Goal: Task Accomplishment & Management: Complete application form

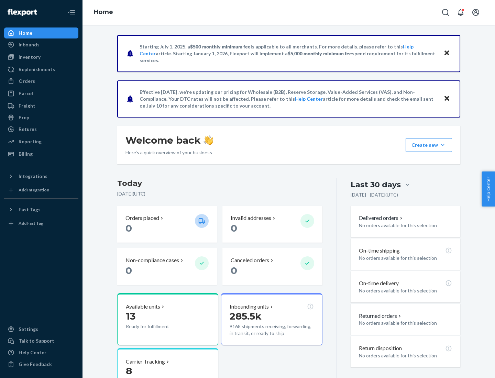
click at [443, 145] on button "Create new Create new inbound Create new order Create new product" at bounding box center [429, 145] width 46 height 14
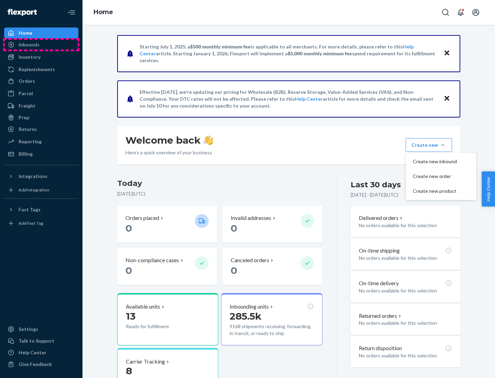
click at [41, 45] on div "Inbounds" at bounding box center [41, 45] width 73 height 10
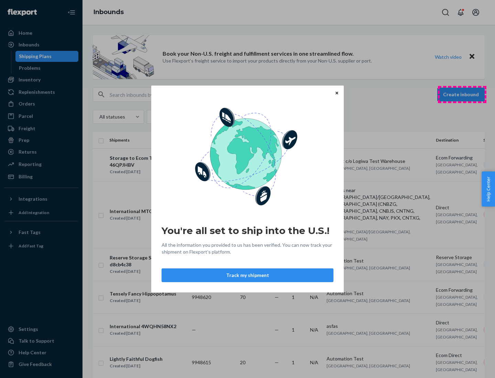
click at [462, 95] on div "You're all set to ship into the U.S.! All the information you provided to us ha…" at bounding box center [247, 189] width 495 height 378
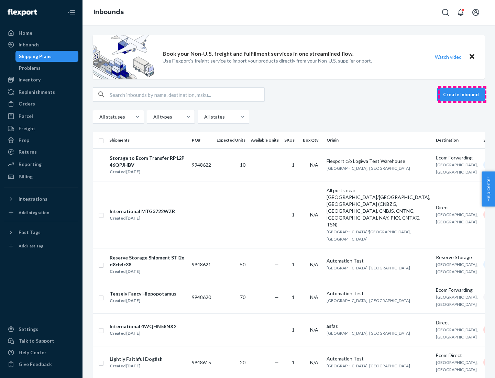
click at [462, 95] on button "Create inbound" at bounding box center [461, 95] width 47 height 14
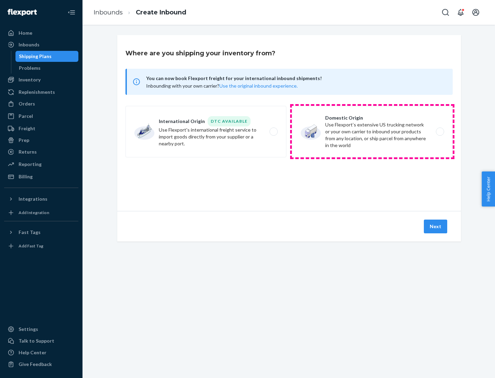
click at [373, 132] on label "Domestic Origin Use Flexport’s extensive US trucking network or your own carrie…" at bounding box center [372, 132] width 161 height 52
click at [440, 132] on input "Domestic Origin Use Flexport’s extensive US trucking network or your own carrie…" at bounding box center [442, 132] width 4 height 4
radio input "true"
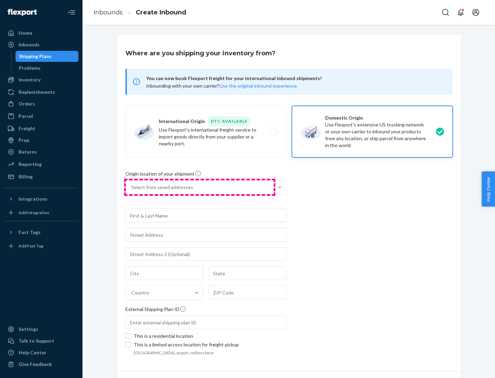
click at [200, 187] on div "Select from saved addresses" at bounding box center [200, 188] width 148 height 14
click at [132, 187] on input "Select from saved addresses" at bounding box center [131, 187] width 1 height 7
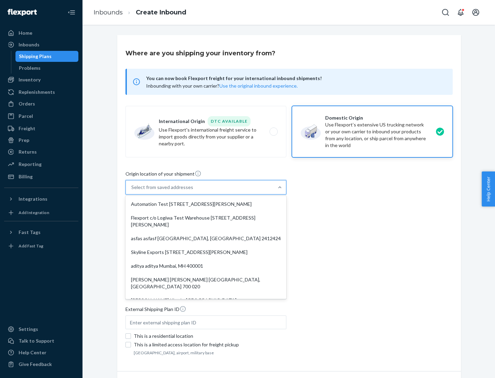
scroll to position [3, 0]
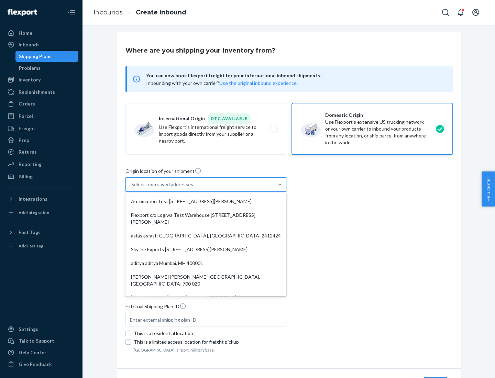
click at [206, 202] on div "Automation Test [STREET_ADDRESS][PERSON_NAME]" at bounding box center [206, 202] width 158 height 14
click at [132, 188] on input "option Automation Test [STREET_ADDRESS][PERSON_NAME]. 9 results available. Use …" at bounding box center [131, 184] width 1 height 7
type input "Automation Test"
type input "9th Floor"
type input "[GEOGRAPHIC_DATA]"
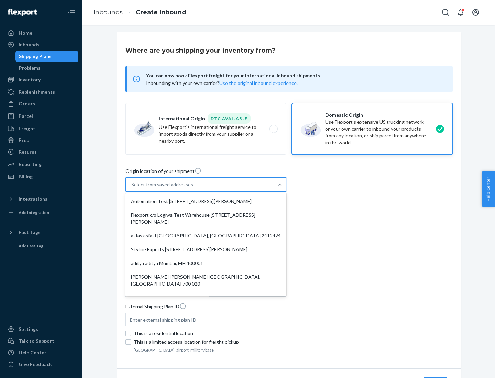
type input "CA"
type input "94104"
type input "[STREET_ADDRESS][PERSON_NAME]"
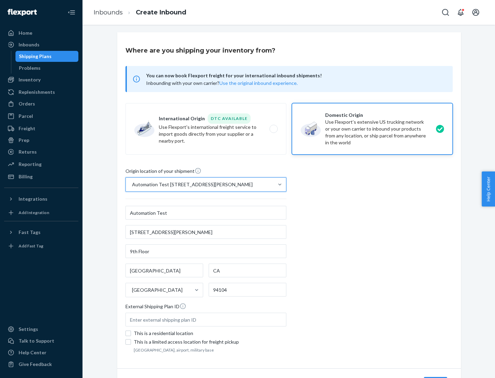
scroll to position [40, 0]
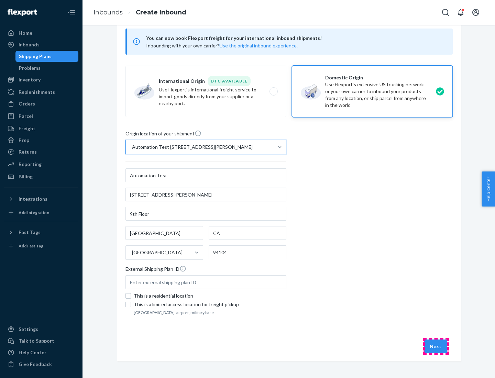
click at [436, 347] on button "Next" at bounding box center [435, 347] width 23 height 14
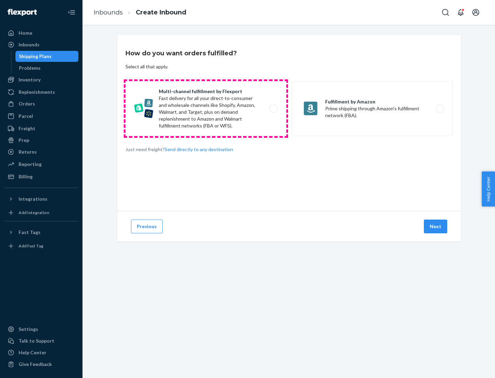
click at [206, 109] on label "Multi-channel fulfillment by Flexport Fast delivery for all your direct-to-cons…" at bounding box center [206, 108] width 161 height 55
click at [273, 109] on input "Multi-channel fulfillment by Flexport Fast delivery for all your direct-to-cons…" at bounding box center [275, 109] width 4 height 4
radio input "true"
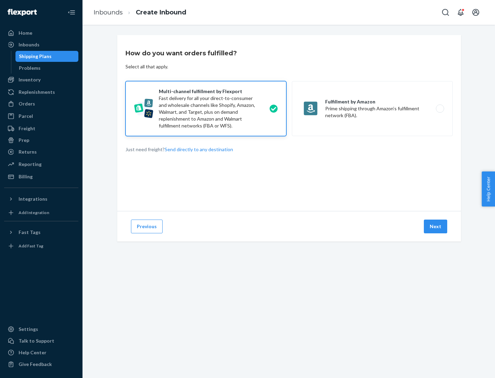
click at [436, 227] on button "Next" at bounding box center [435, 227] width 23 height 14
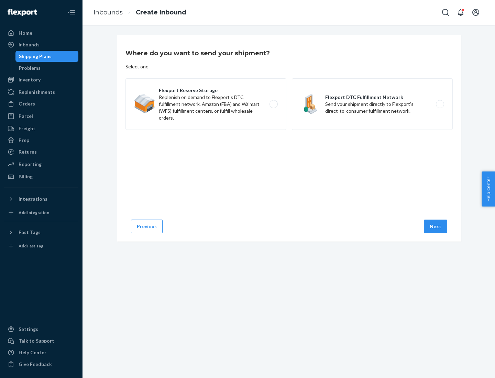
click at [373, 104] on label "Flexport DTC Fulfillment Network Send your shipment directly to Flexport's dire…" at bounding box center [372, 104] width 161 height 52
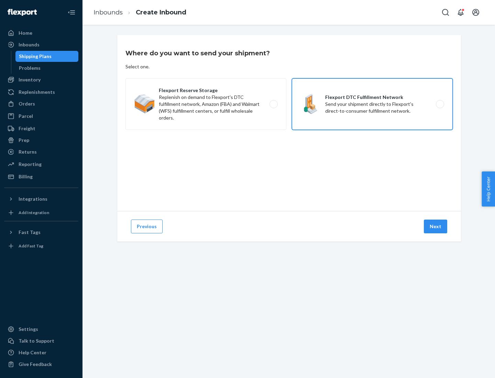
click at [440, 104] on input "Flexport DTC Fulfillment Network Send your shipment directly to Flexport's dire…" at bounding box center [442, 104] width 4 height 4
radio input "true"
click at [436, 227] on button "Next" at bounding box center [435, 227] width 23 height 14
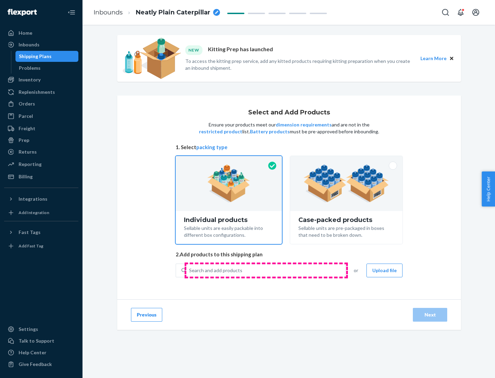
click at [266, 270] on div "Search and add products" at bounding box center [265, 271] width 159 height 12
click at [190, 270] on input "Search and add products" at bounding box center [189, 270] width 1 height 7
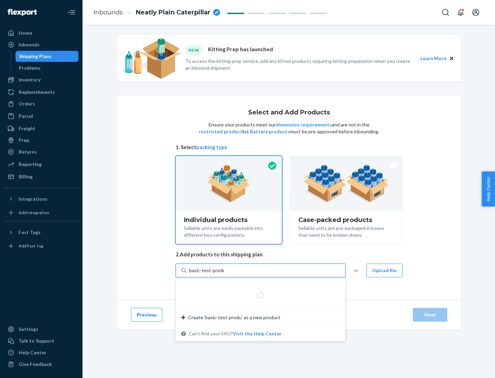
type input "basic-test-product-1"
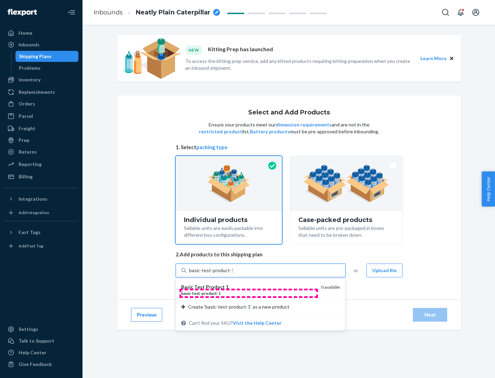
click at [249, 293] on div "basic - test - product - 1" at bounding box center [248, 294] width 135 height 6
click at [233, 274] on input "basic-test-product-1" at bounding box center [211, 270] width 44 height 7
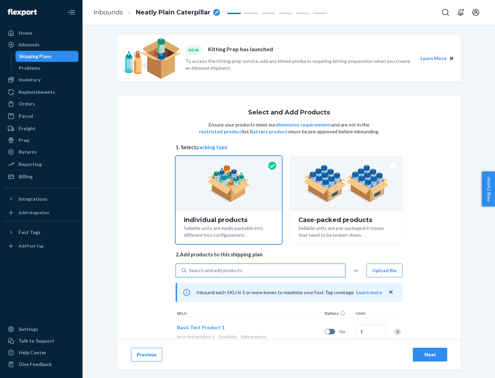
scroll to position [20, 0]
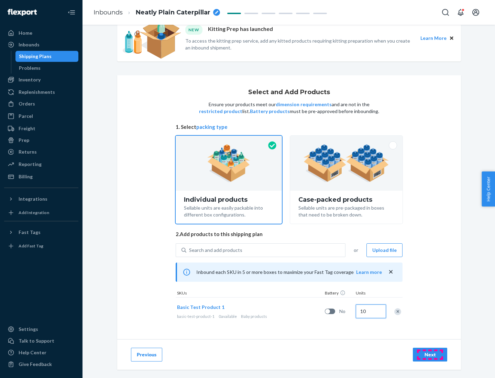
type input "10"
click at [430, 355] on div "Next" at bounding box center [430, 355] width 23 height 7
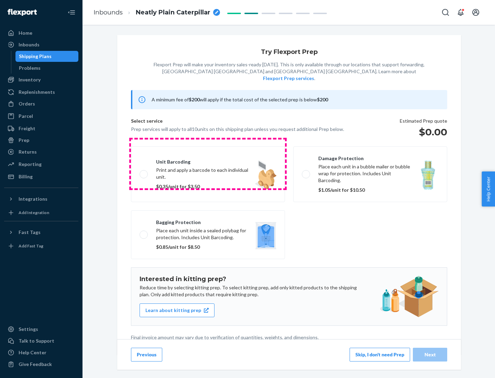
click at [208, 164] on label "Unit barcoding Print and apply a barcode to each individual unit. $0.35/unit fo…" at bounding box center [208, 175] width 154 height 56
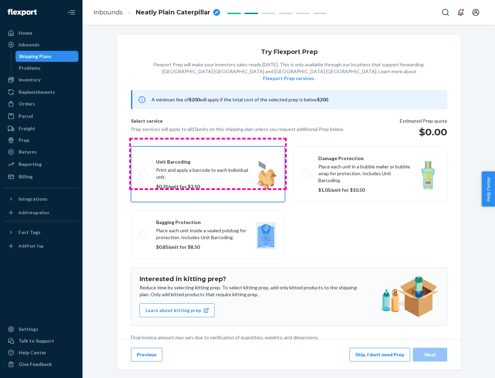
click at [144, 172] on input "Unit barcoding Print and apply a barcode to each individual unit. $0.35/unit fo…" at bounding box center [142, 174] width 4 height 4
checkbox input "true"
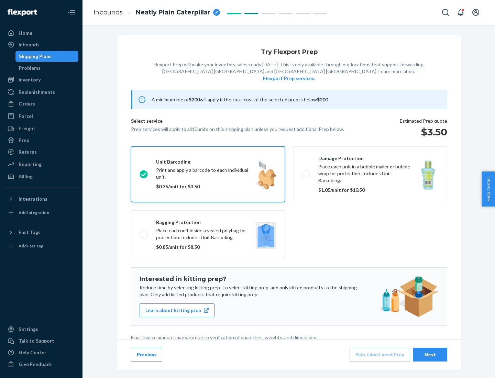
scroll to position [2, 0]
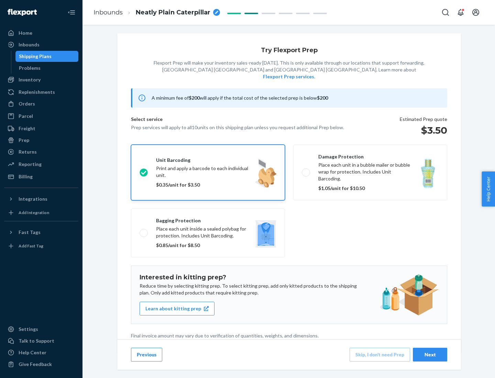
click at [430, 355] on div "Next" at bounding box center [430, 355] width 23 height 7
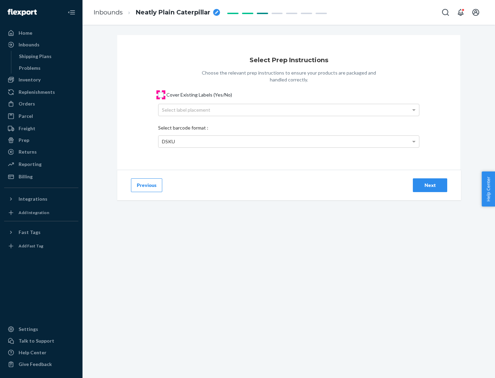
click at [161, 95] on input "Cover Existing Labels (Yes/No)" at bounding box center [161, 95] width 6 height 6
checkbox input "true"
click at [430, 185] on div "Next" at bounding box center [430, 185] width 23 height 7
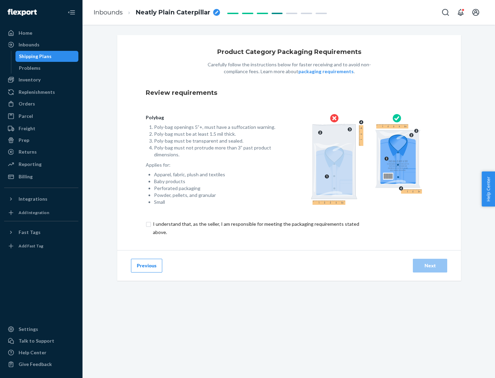
click at [256, 228] on input "checkbox" at bounding box center [260, 228] width 229 height 17
checkbox input "true"
click at [430, 266] on div "Next" at bounding box center [430, 265] width 23 height 7
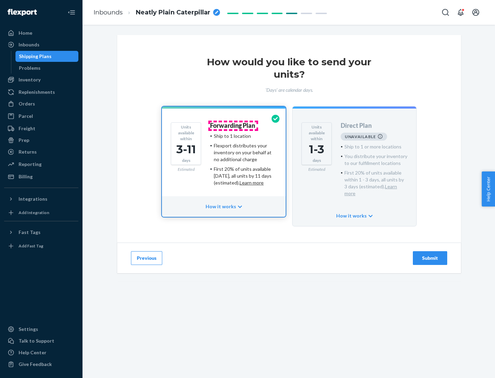
click at [233, 126] on h4 "Forwarding Plan" at bounding box center [232, 125] width 45 height 7
click at [430, 255] on div "Submit" at bounding box center [430, 258] width 23 height 7
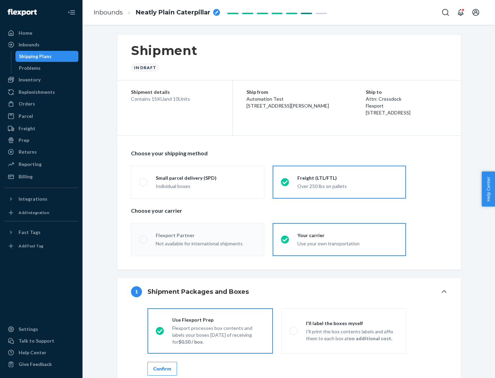
radio input "true"
radio input "false"
radio input "true"
radio input "false"
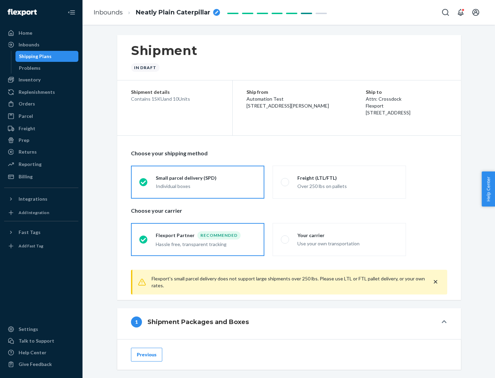
click at [206, 186] on div "Individual boxes" at bounding box center [206, 186] width 100 height 7
click at [144, 184] on input "Small parcel delivery (SPD) Individual boxes" at bounding box center [141, 182] width 4 height 4
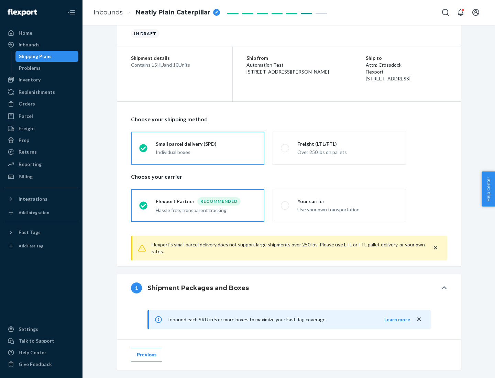
click at [206, 201] on div "Recommended" at bounding box center [218, 201] width 43 height 8
click at [144, 203] on input "Flexport Partner Recommended Hassle free, transparent tracking" at bounding box center [141, 205] width 4 height 4
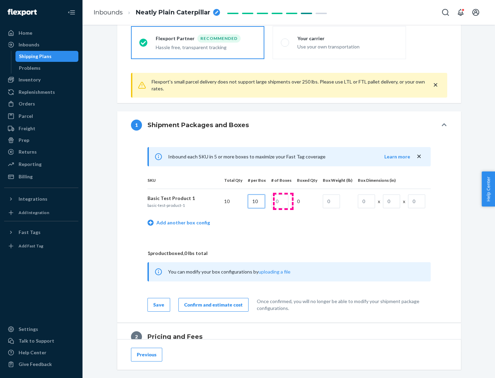
type input "10"
type input "1"
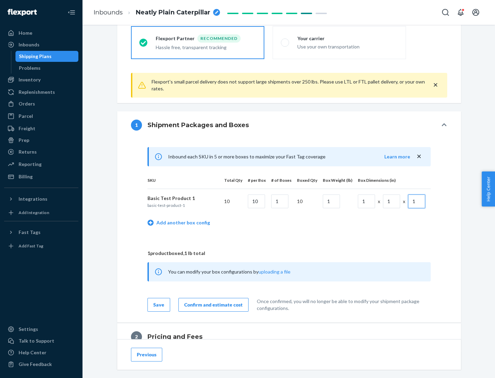
scroll to position [301, 0]
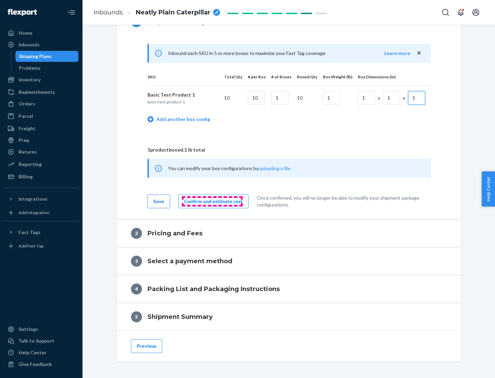
type input "1"
click at [212, 201] on div "Confirm and estimate cost" at bounding box center [213, 201] width 58 height 7
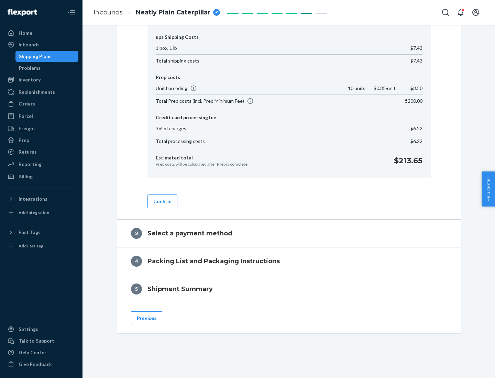
click at [162, 201] on button "Confirm" at bounding box center [163, 202] width 30 height 14
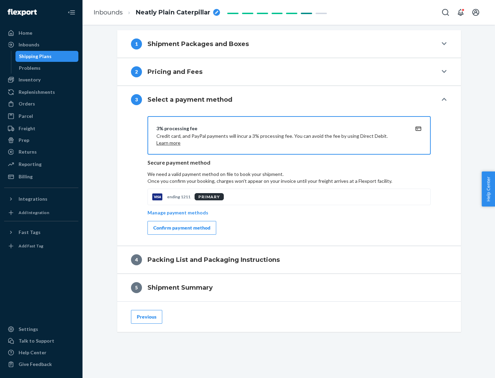
scroll to position [278, 0]
click at [181, 228] on div "Confirm payment method" at bounding box center [181, 228] width 57 height 7
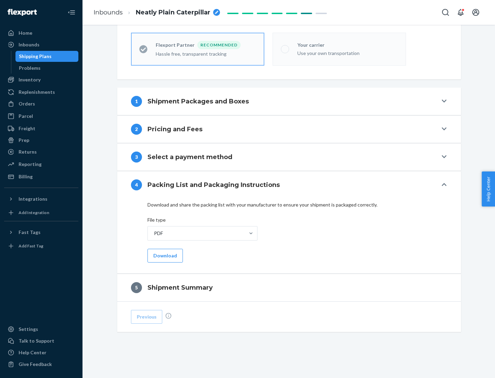
scroll to position [191, 0]
click at [164, 256] on button "Download" at bounding box center [165, 256] width 35 height 14
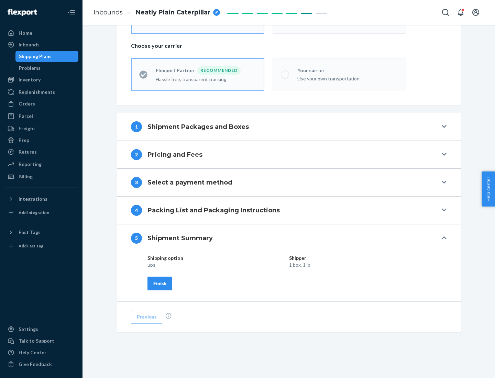
scroll to position [165, 0]
click at [160, 283] on div "Finish" at bounding box center [159, 283] width 13 height 7
